Goal: Task Accomplishment & Management: Manage account settings

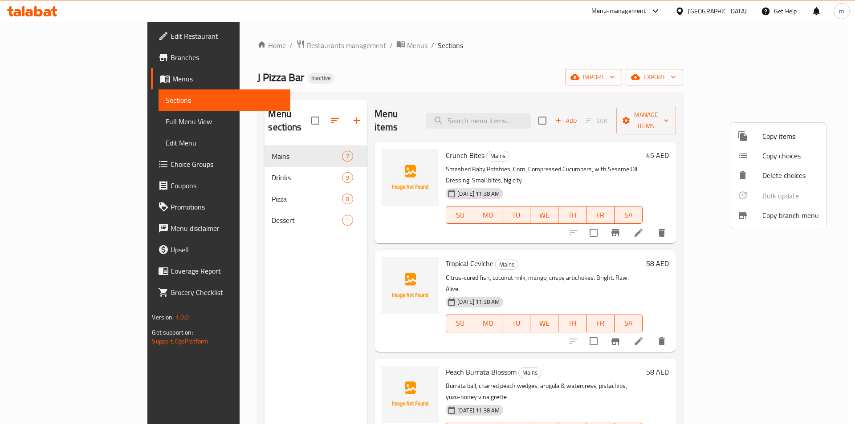
click at [71, 34] on div at bounding box center [427, 212] width 855 height 424
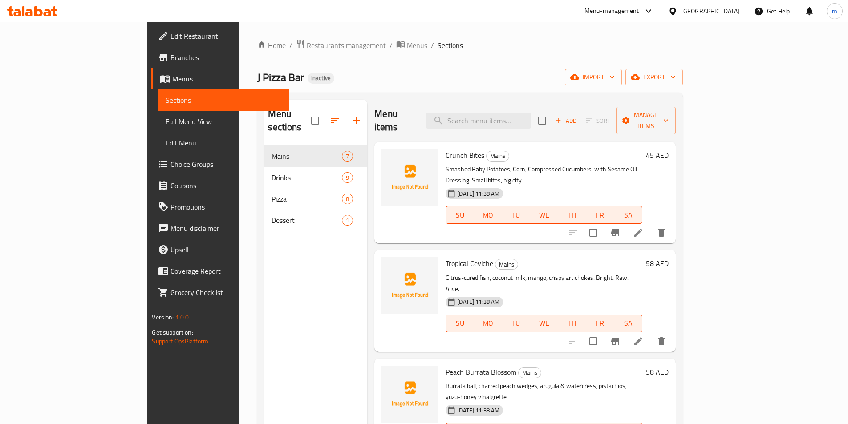
click at [171, 36] on span "Edit Restaurant" at bounding box center [226, 36] width 111 height 11
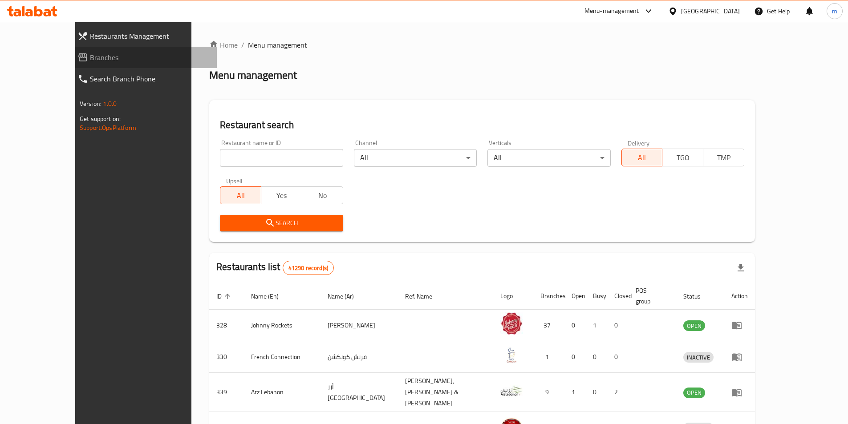
click at [90, 57] on span "Branches" at bounding box center [150, 57] width 120 height 11
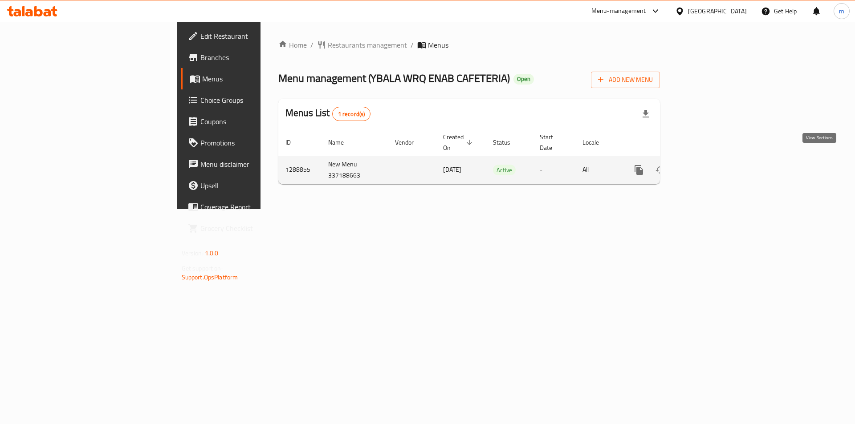
click at [708, 165] on icon "enhanced table" at bounding box center [703, 170] width 11 height 11
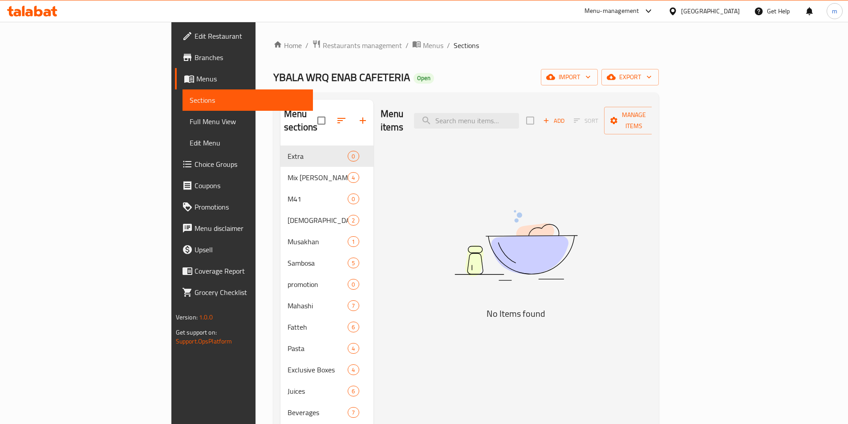
click at [190, 103] on span "Sections" at bounding box center [248, 100] width 116 height 11
click at [175, 85] on link "Menus" at bounding box center [244, 78] width 138 height 21
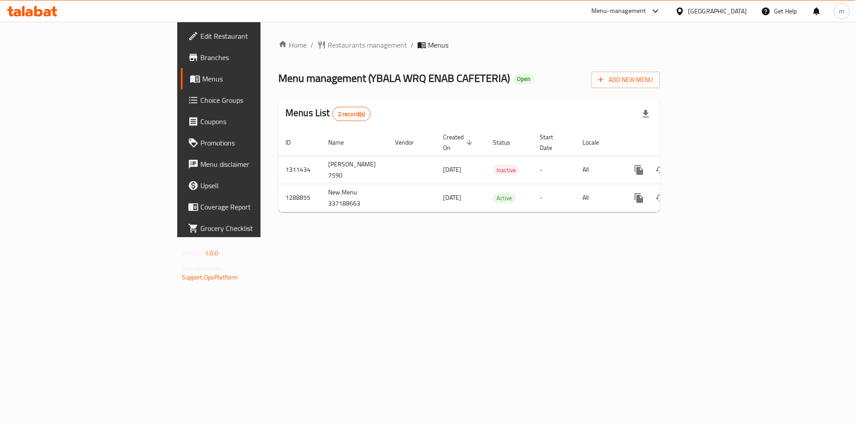
click at [200, 55] on span "Branches" at bounding box center [256, 57] width 113 height 11
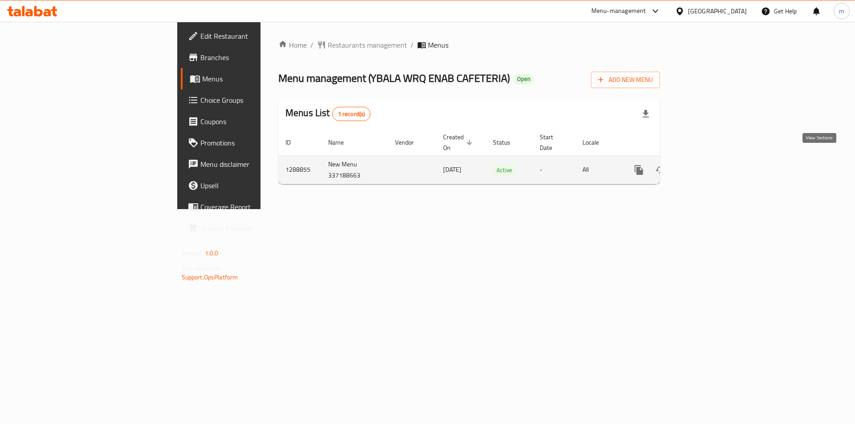
click at [708, 165] on icon "enhanced table" at bounding box center [703, 170] width 11 height 11
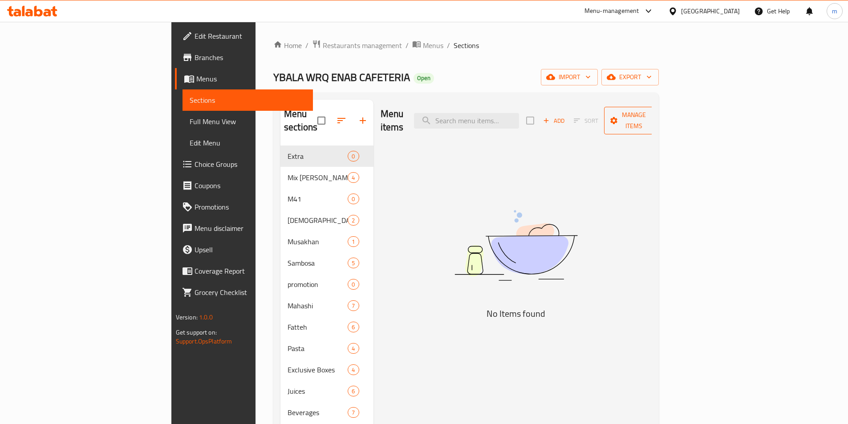
click at [657, 118] on span "Manage items" at bounding box center [633, 121] width 45 height 22
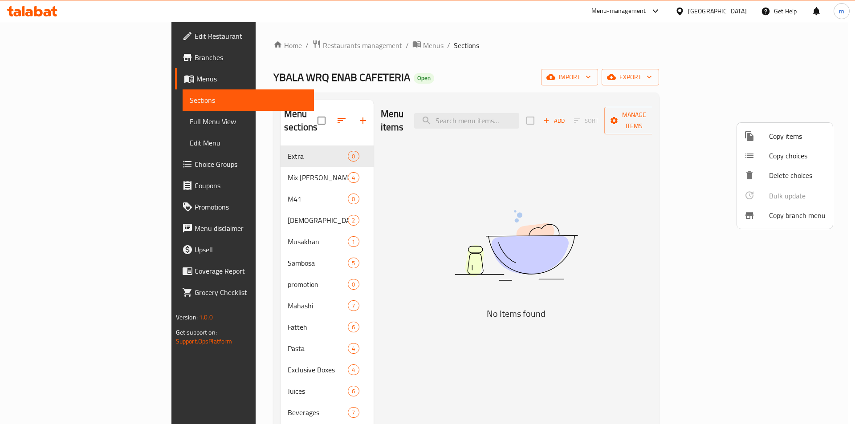
click at [785, 216] on span "Copy branch menu" at bounding box center [797, 215] width 57 height 11
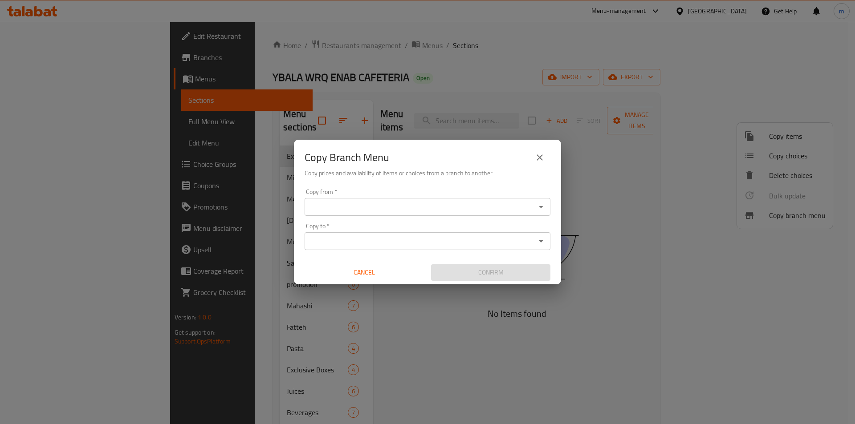
click at [379, 210] on input "Copy from   *" at bounding box center [420, 207] width 226 height 12
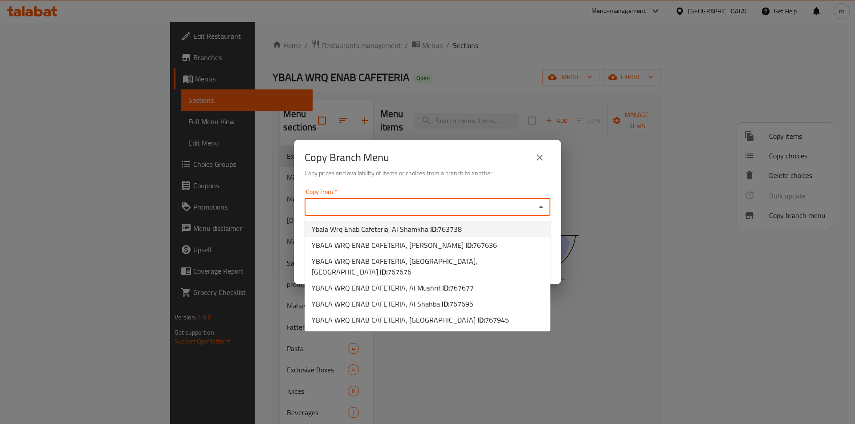
paste input "763738"
type input "763738"
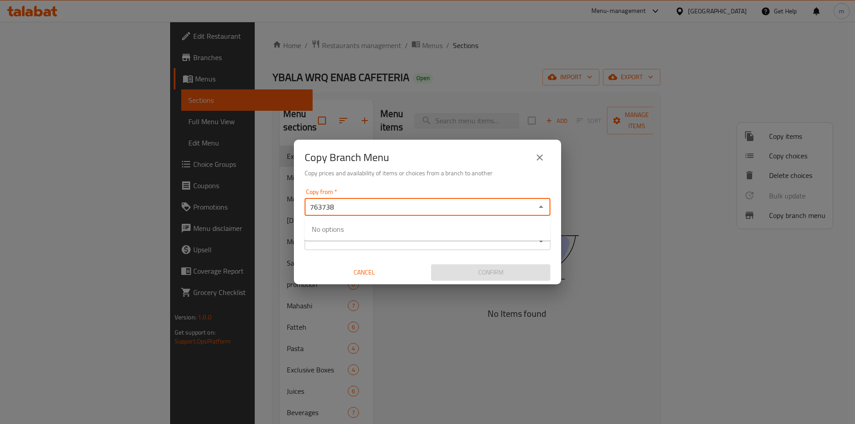
click at [354, 204] on input "763738" at bounding box center [420, 207] width 226 height 12
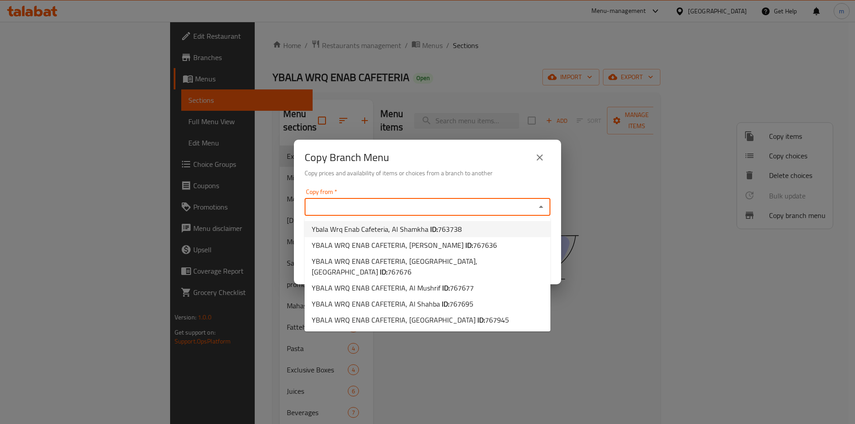
click at [452, 228] on span "763738" at bounding box center [450, 229] width 24 height 13
type input "Ybala Wrq Enab Cafeteria, Al Shamkha"
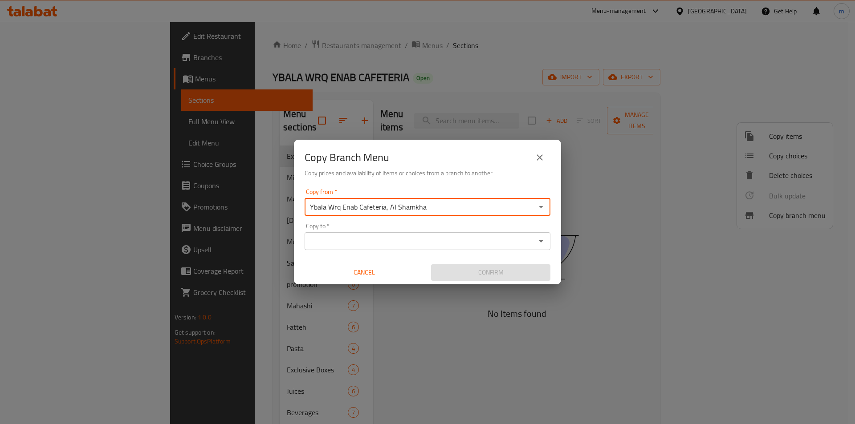
click at [421, 233] on div "Copy to *" at bounding box center [428, 241] width 246 height 18
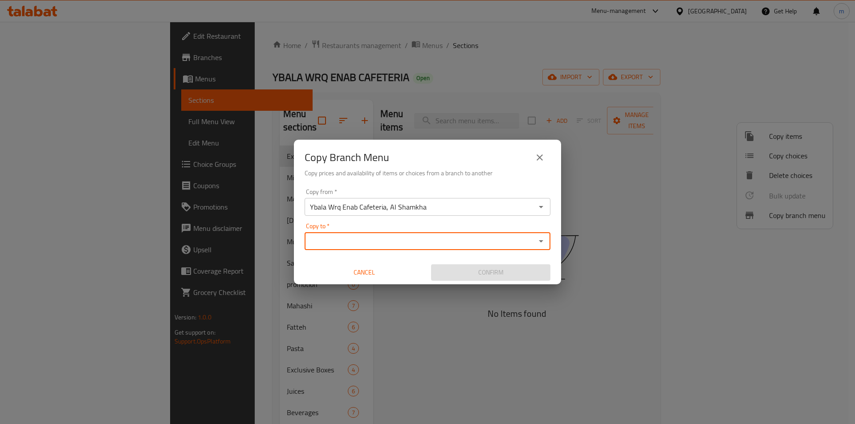
click at [537, 244] on icon "Open" at bounding box center [541, 241] width 11 height 11
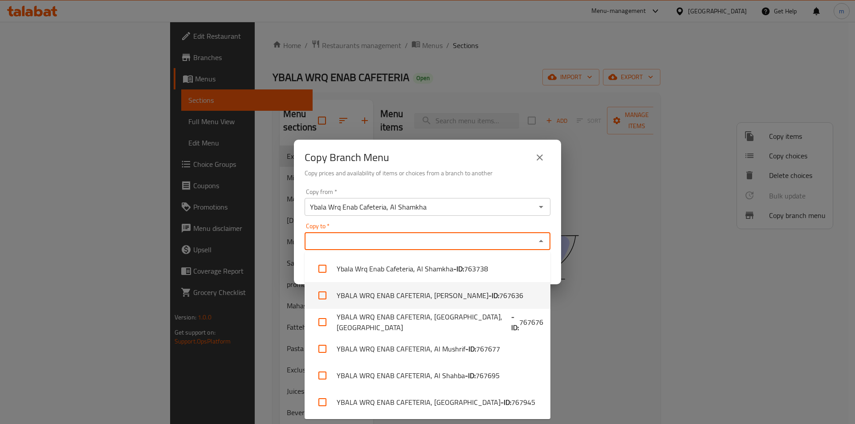
click at [514, 292] on li "YBALA WRQ ENAB CAFETERIA, Al Ameriya - ID: 767636" at bounding box center [428, 295] width 246 height 27
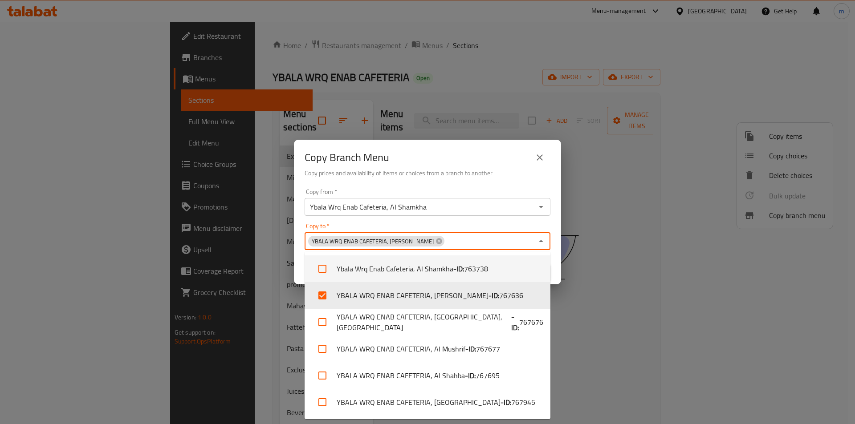
click at [478, 224] on div "Copy to   * YBALA WRQ ENAB CAFETERIA, Al Ameriya Copy to *" at bounding box center [428, 236] width 246 height 27
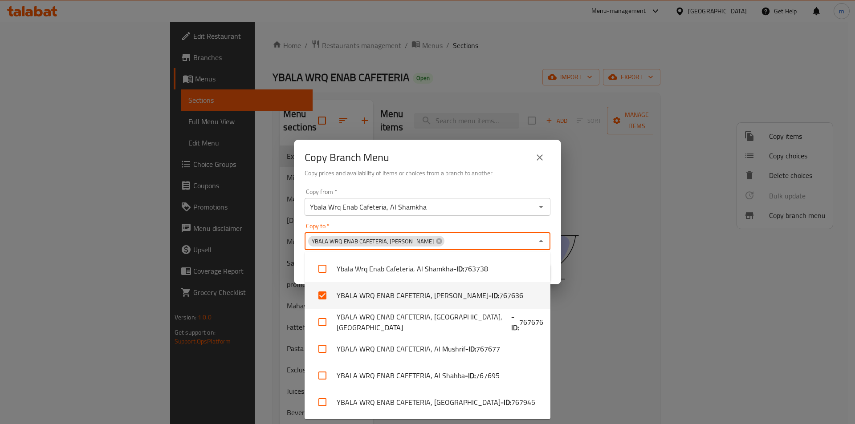
click at [455, 292] on li "YBALA WRQ ENAB CAFETERIA, Al Ameriya - ID: 767636" at bounding box center [428, 295] width 246 height 27
click at [412, 289] on li "YBALA WRQ ENAB CAFETERIA, Al Ameriya - ID: 767636" at bounding box center [428, 295] width 246 height 27
checkbox input "true"
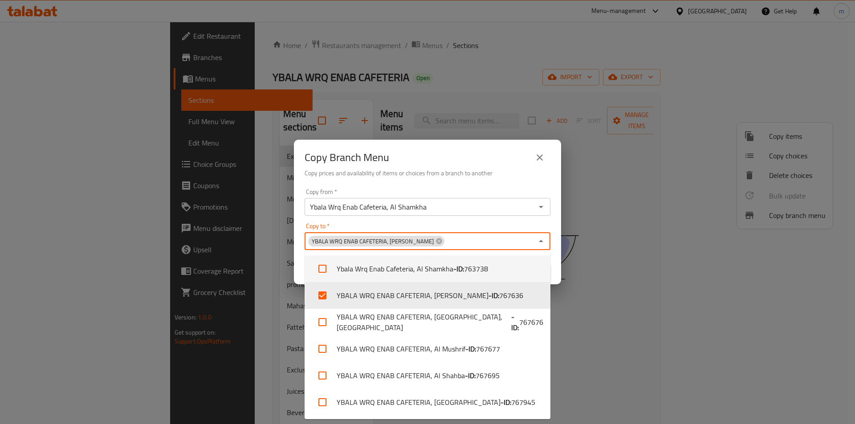
click at [463, 231] on div "Copy to   * YBALA WRQ ENAB CAFETERIA, Al Ameriya Copy to *" at bounding box center [428, 236] width 246 height 27
click at [545, 239] on icon "Close" at bounding box center [541, 241] width 11 height 11
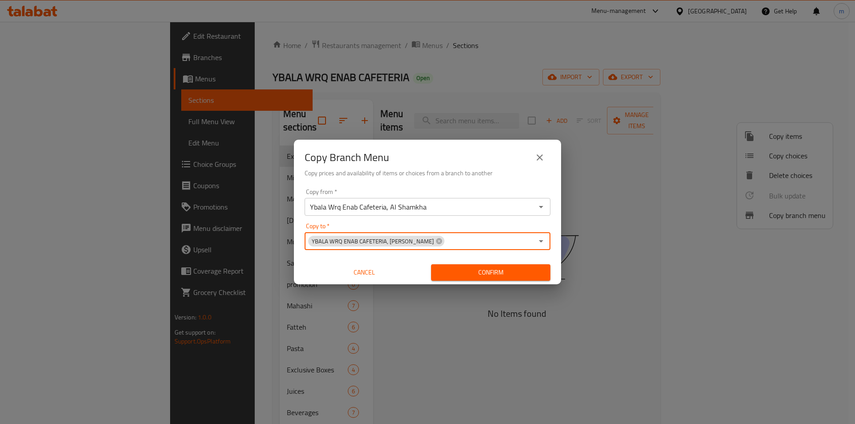
click at [530, 274] on span "Confirm" at bounding box center [490, 272] width 105 height 11
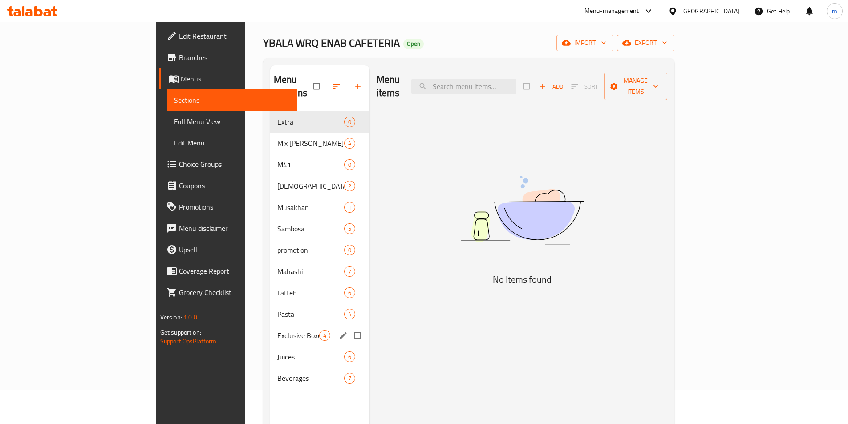
scroll to position [45, 0]
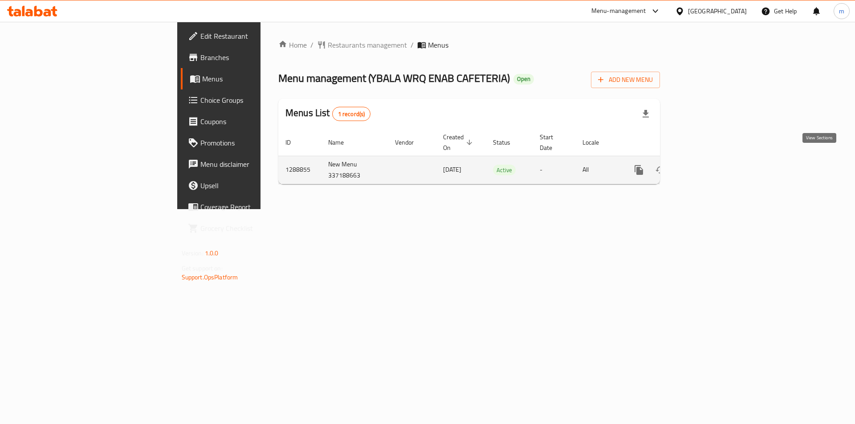
click at [708, 165] on icon "enhanced table" at bounding box center [703, 170] width 11 height 11
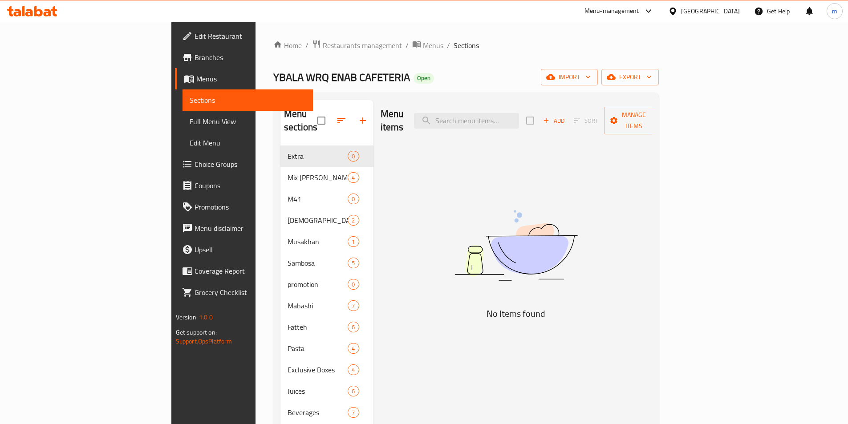
click at [190, 95] on span "Sections" at bounding box center [248, 100] width 116 height 11
click at [196, 81] on span "Menus" at bounding box center [251, 78] width 110 height 11
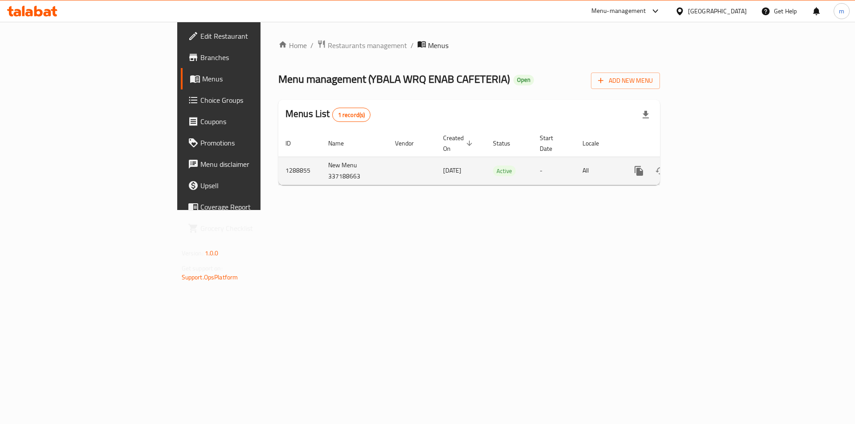
drag, startPoint x: 365, startPoint y: 163, endPoint x: 297, endPoint y: 157, distance: 67.4
click at [297, 157] on tr "1288855 New Menu 337188663 [DATE] Active - All" at bounding box center [499, 171] width 443 height 28
click at [708, 166] on icon "enhanced table" at bounding box center [703, 171] width 11 height 11
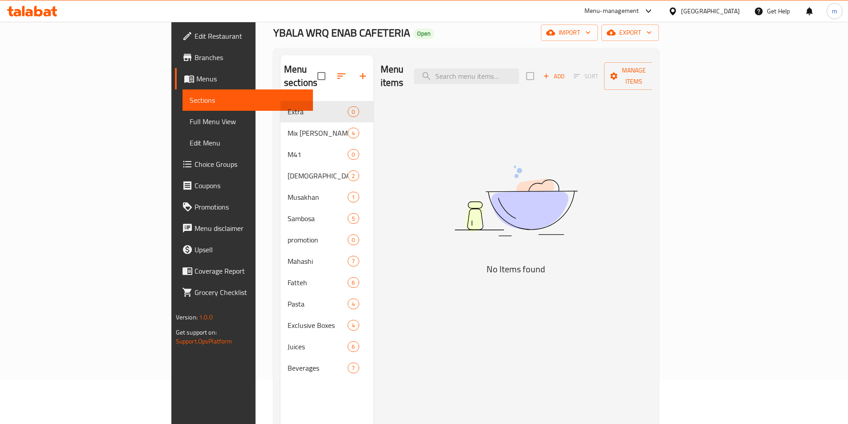
scroll to position [89, 0]
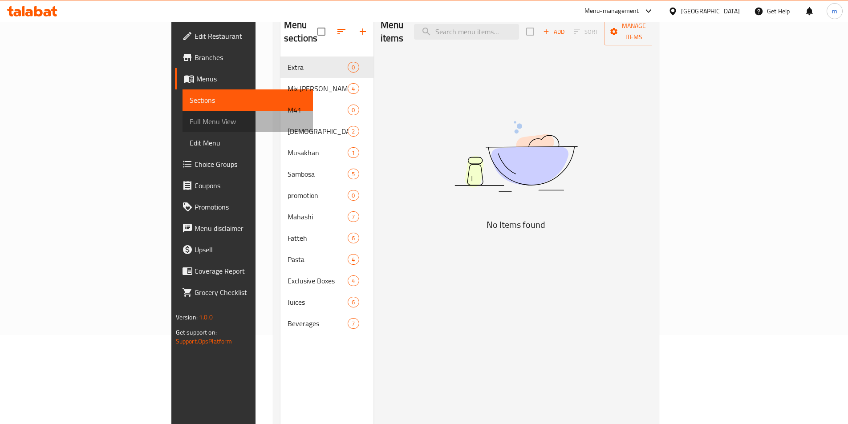
click at [183, 116] on link "Full Menu View" at bounding box center [248, 121] width 130 height 21
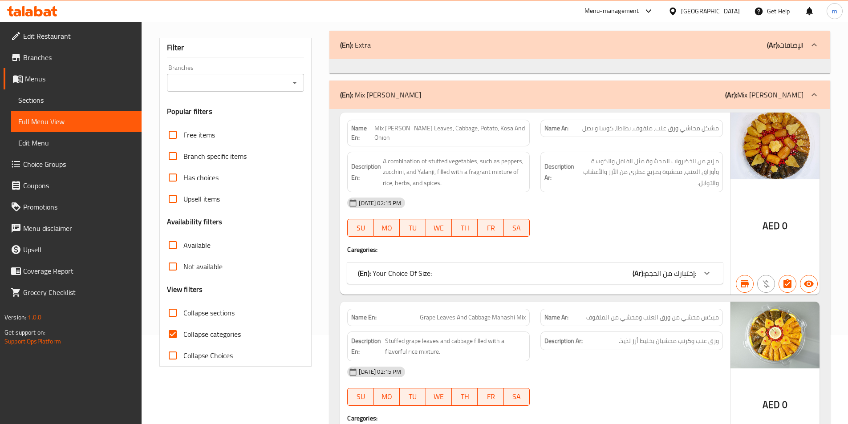
click at [223, 346] on label "Collapse Choices" at bounding box center [197, 355] width 71 height 21
click at [183, 346] on input "Collapse Choices" at bounding box center [172, 355] width 21 height 21
checkbox input "true"
click at [221, 334] on span "Collapse categories" at bounding box center [211, 334] width 57 height 11
click at [183, 334] on input "Collapse categories" at bounding box center [172, 334] width 21 height 21
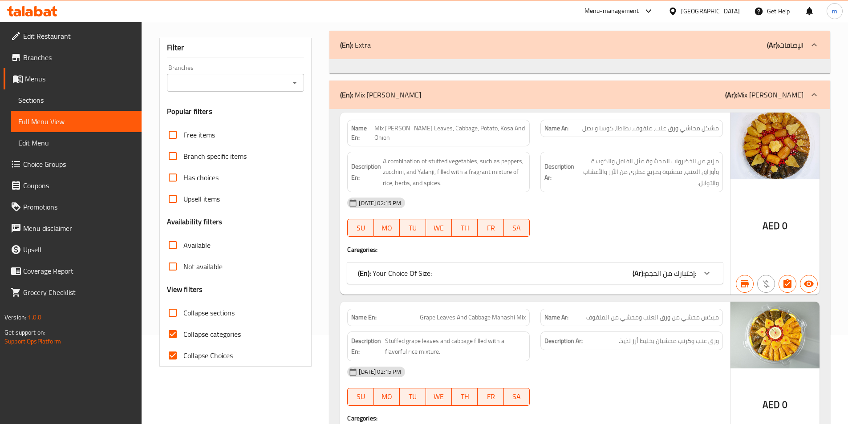
checkbox input "false"
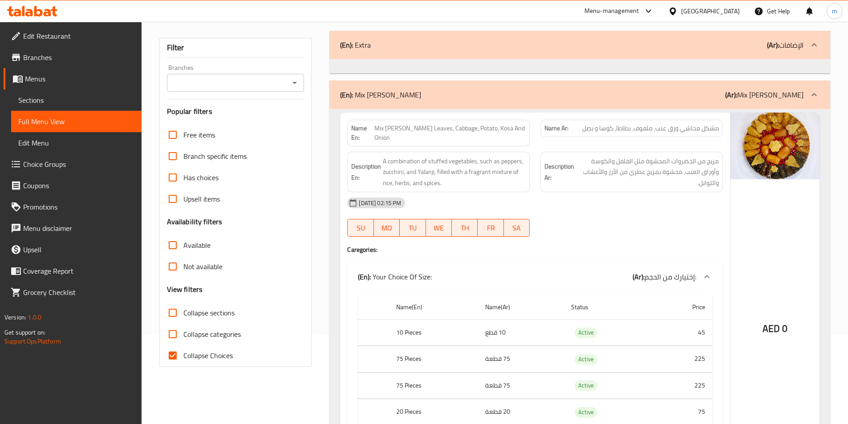
click at [214, 352] on span "Collapse Choices" at bounding box center [207, 355] width 49 height 11
click at [183, 352] on input "Collapse Choices" at bounding box center [172, 355] width 21 height 21
checkbox input "false"
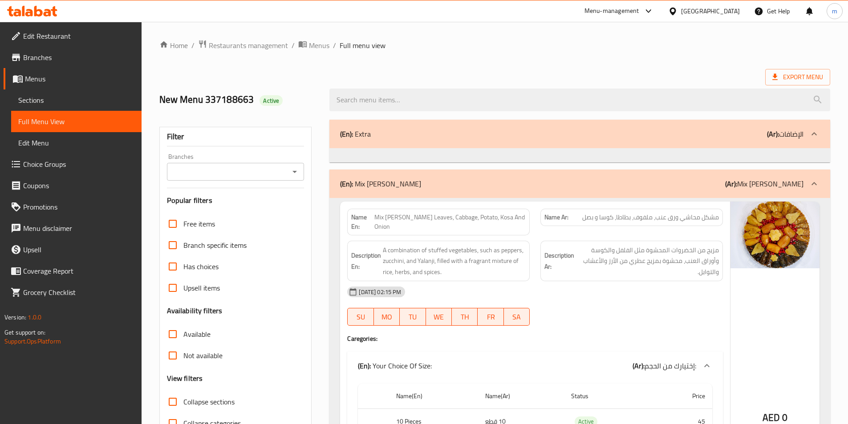
click at [818, 154] on div at bounding box center [579, 155] width 501 height 14
click at [820, 133] on div at bounding box center [814, 133] width 21 height 21
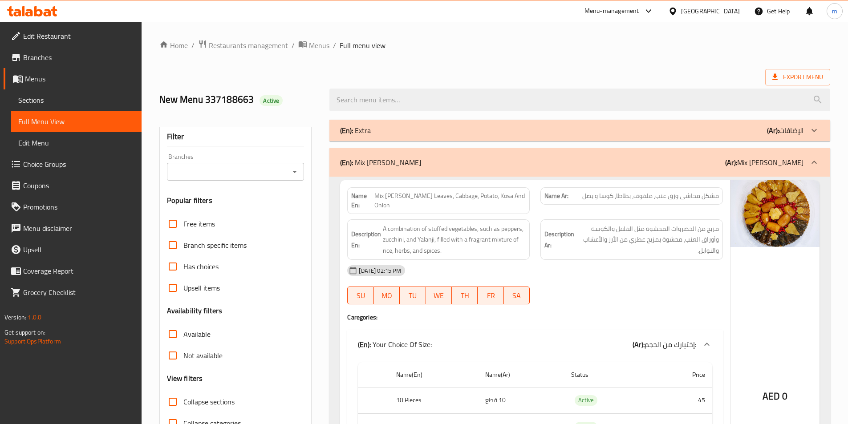
click at [814, 127] on icon at bounding box center [814, 130] width 11 height 11
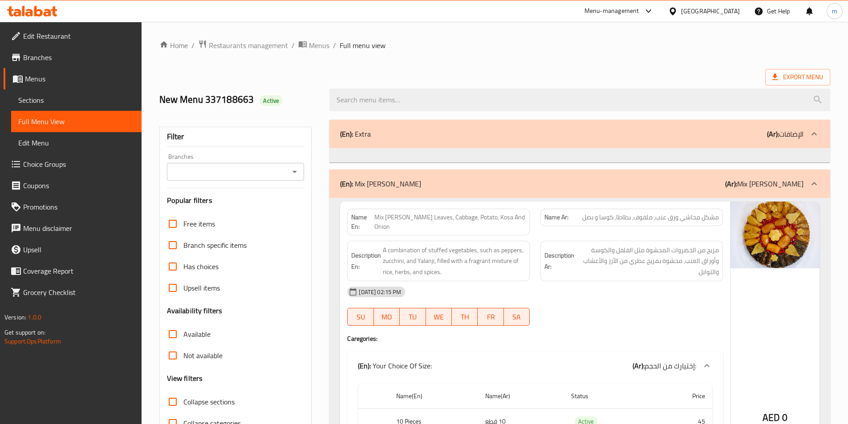
click at [809, 130] on div at bounding box center [814, 133] width 21 height 21
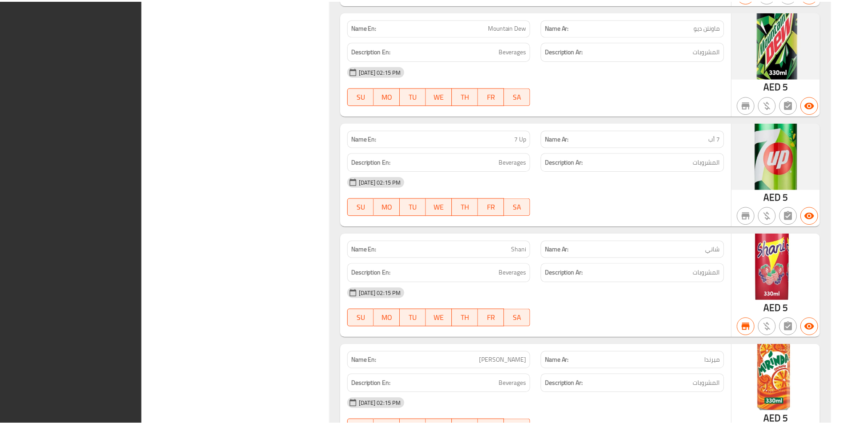
scroll to position [10864, 0]
